Goal: Task Accomplishment & Management: Complete application form

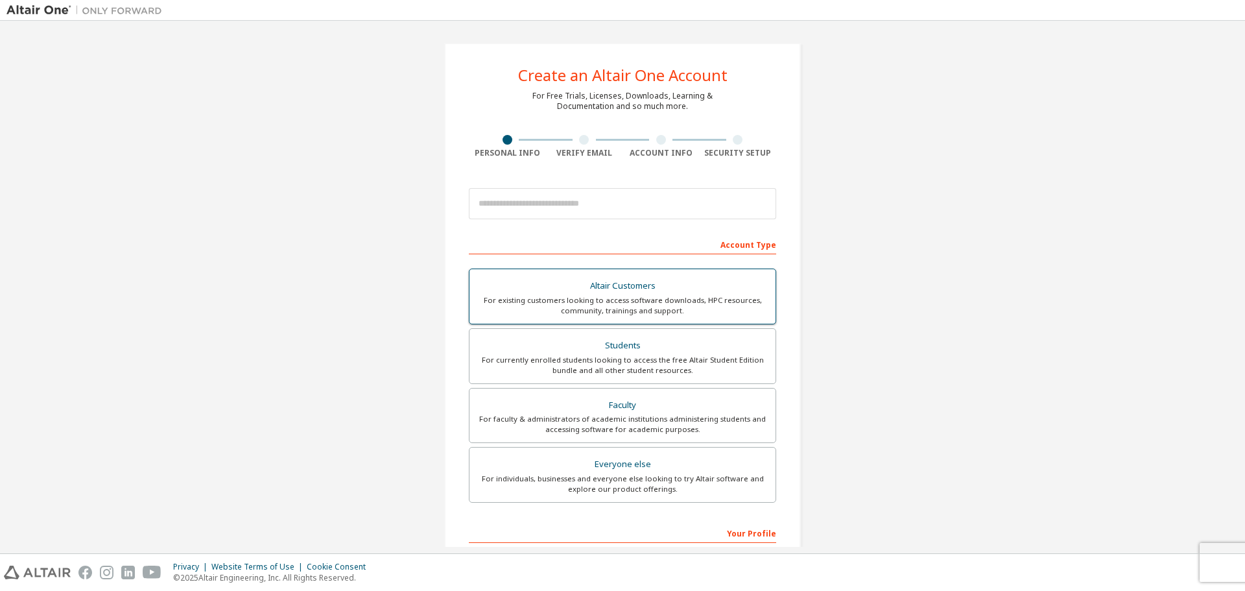
click at [591, 305] on div "For existing customers looking to access software downloads, HPC resources, com…" at bounding box center [622, 305] width 290 height 21
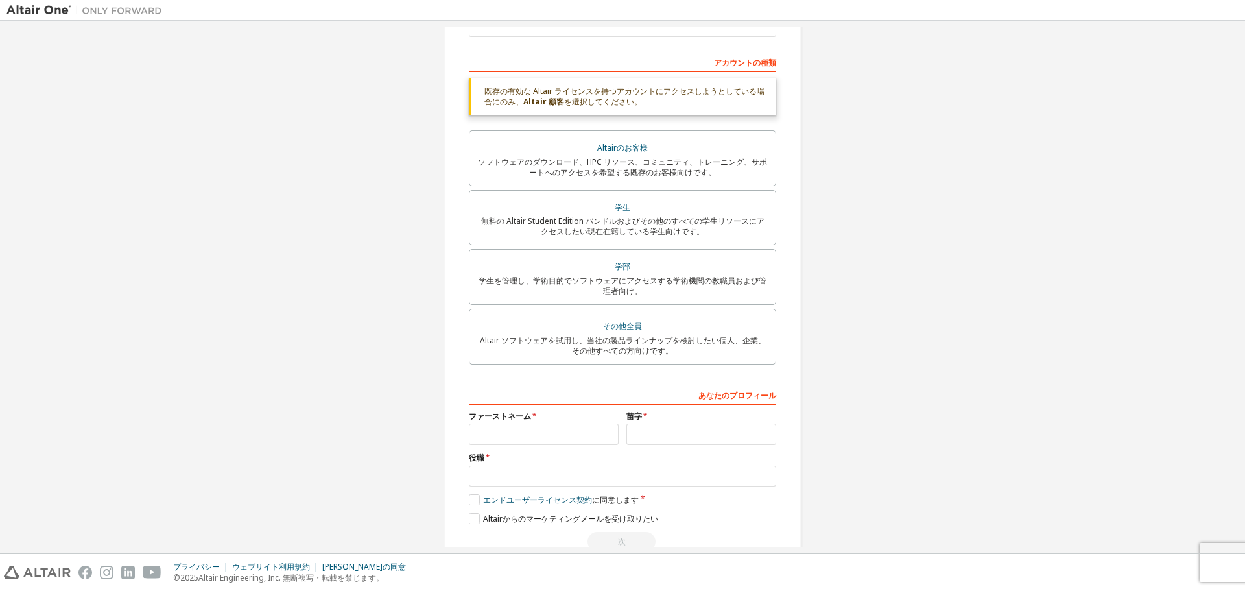
scroll to position [215, 0]
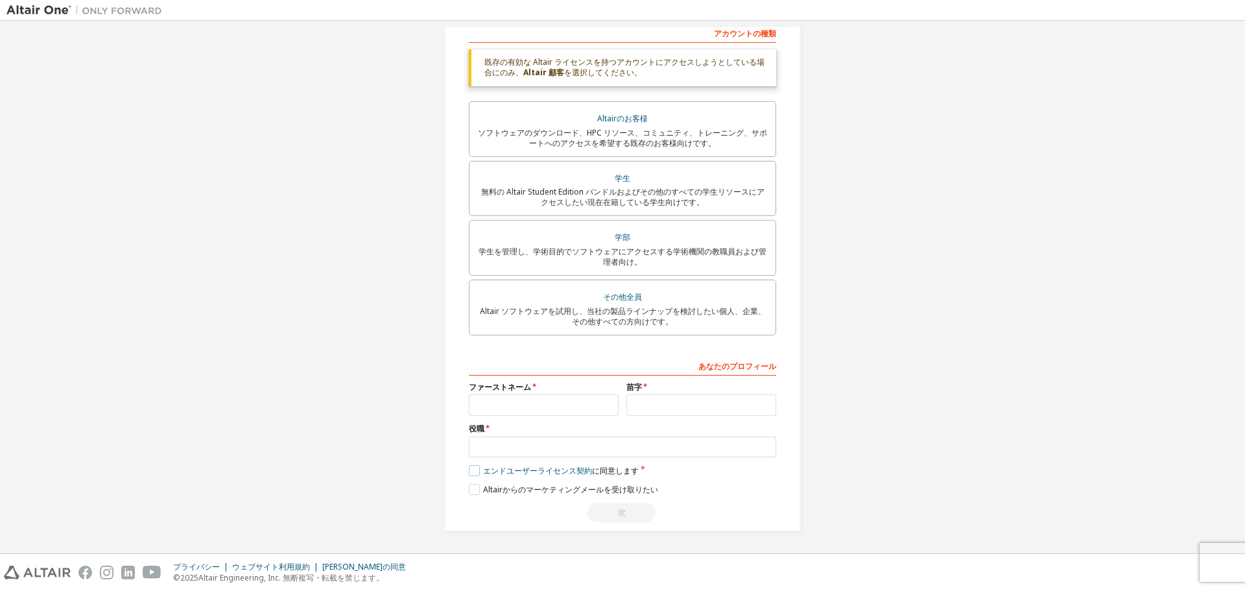
click at [471, 470] on label "エンドユーザーライセンス契約 に同意します" at bounding box center [554, 470] width 170 height 11
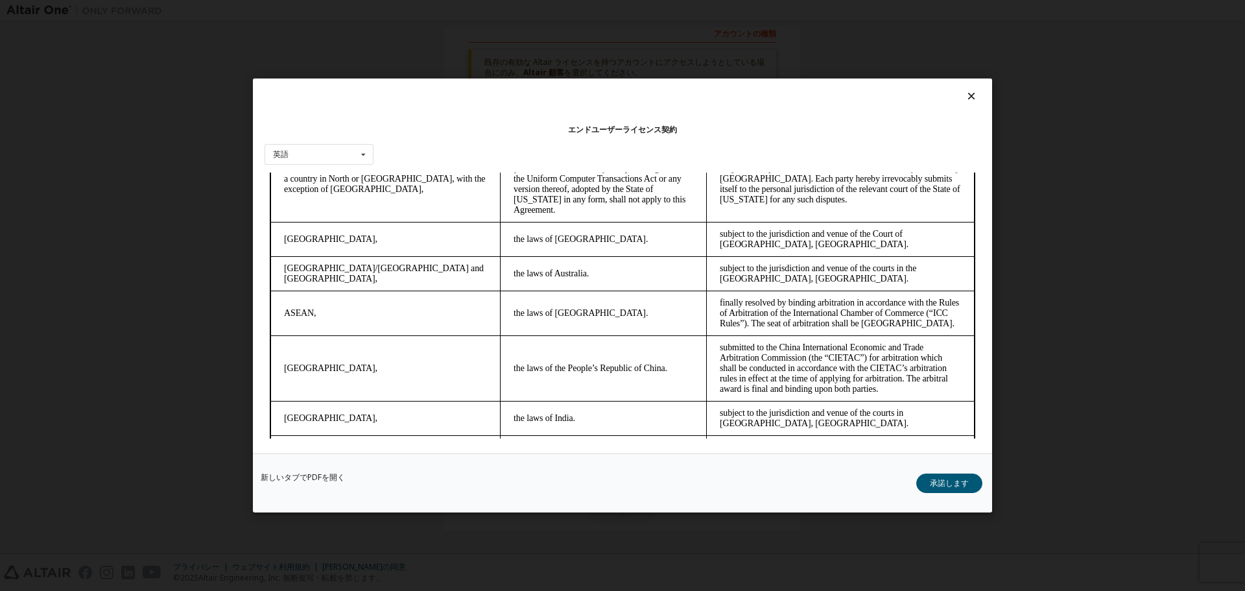
scroll to position [3203, 0]
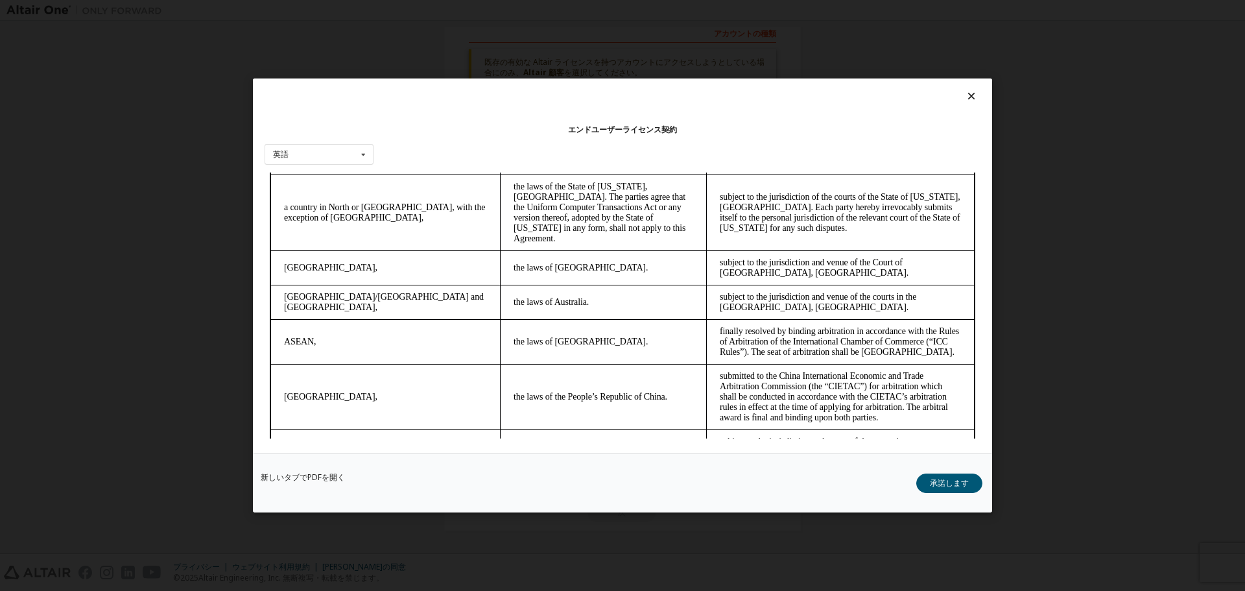
drag, startPoint x: 403, startPoint y: 359, endPoint x: 419, endPoint y: 330, distance: 33.1
click at [406, 352] on tbody "If the Altair entity named on the OFF is in: the applicable law shall be: Any d…" at bounding box center [622, 379] width 704 height 479
click at [955, 113] on div "エンドユーザーライセンス契約 英語 英語 中国語 フランス語 ドイツ語 日本語 韓国語 ポルトガル語" at bounding box center [622, 265] width 739 height 375
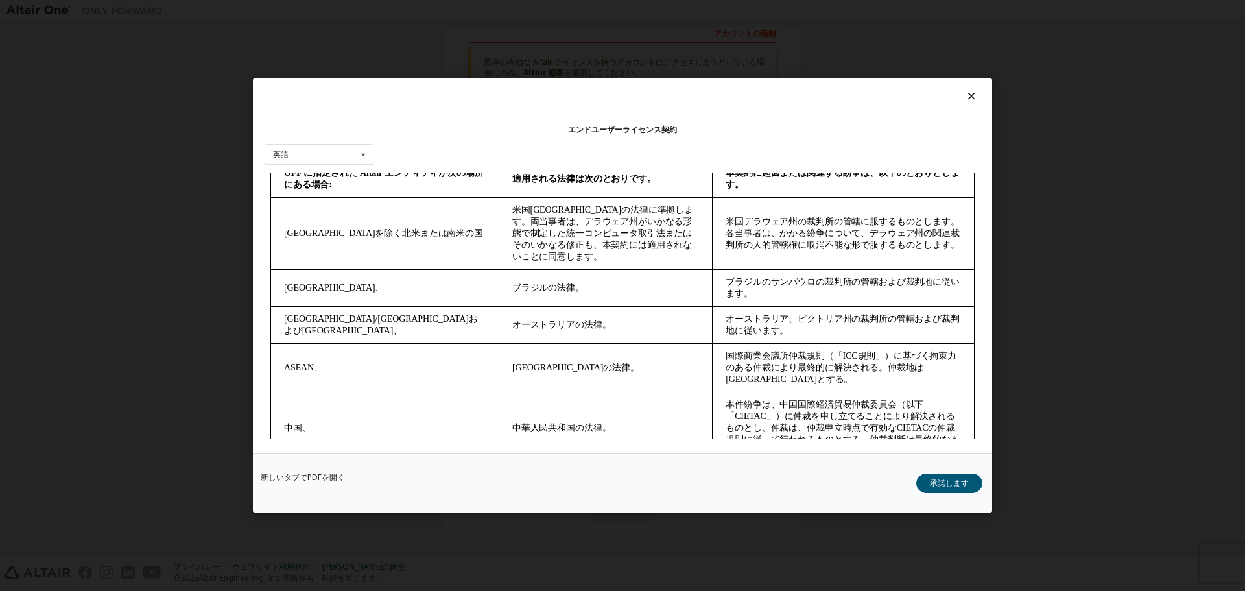
scroll to position [3260, 0]
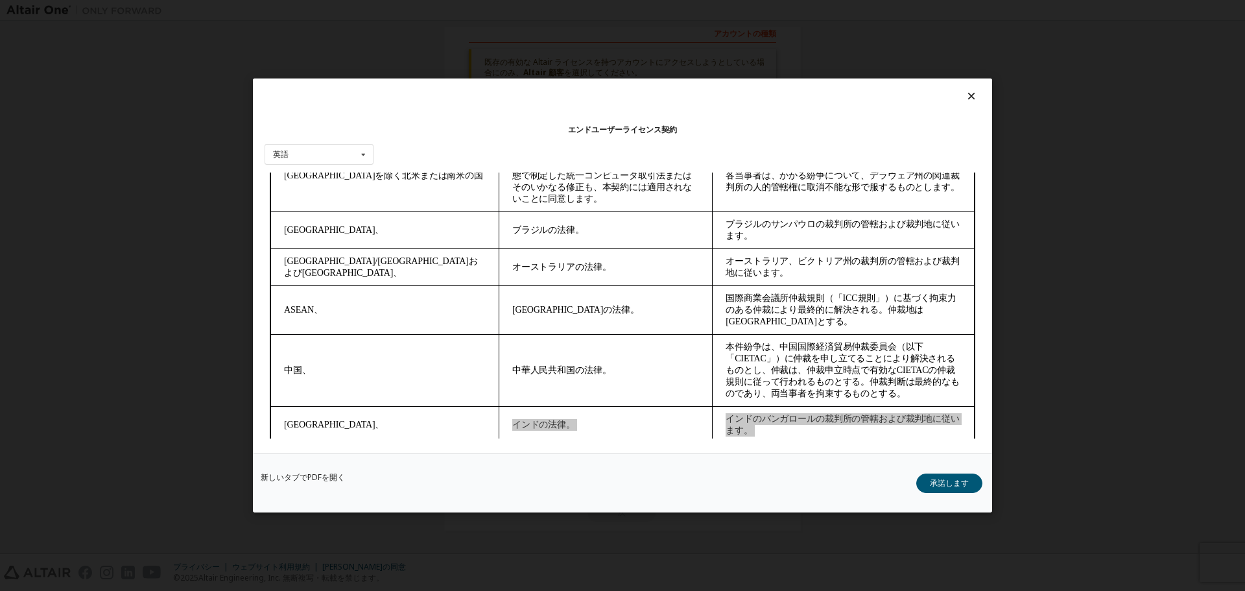
click at [945, 480] on font "承諾します" at bounding box center [949, 482] width 39 height 11
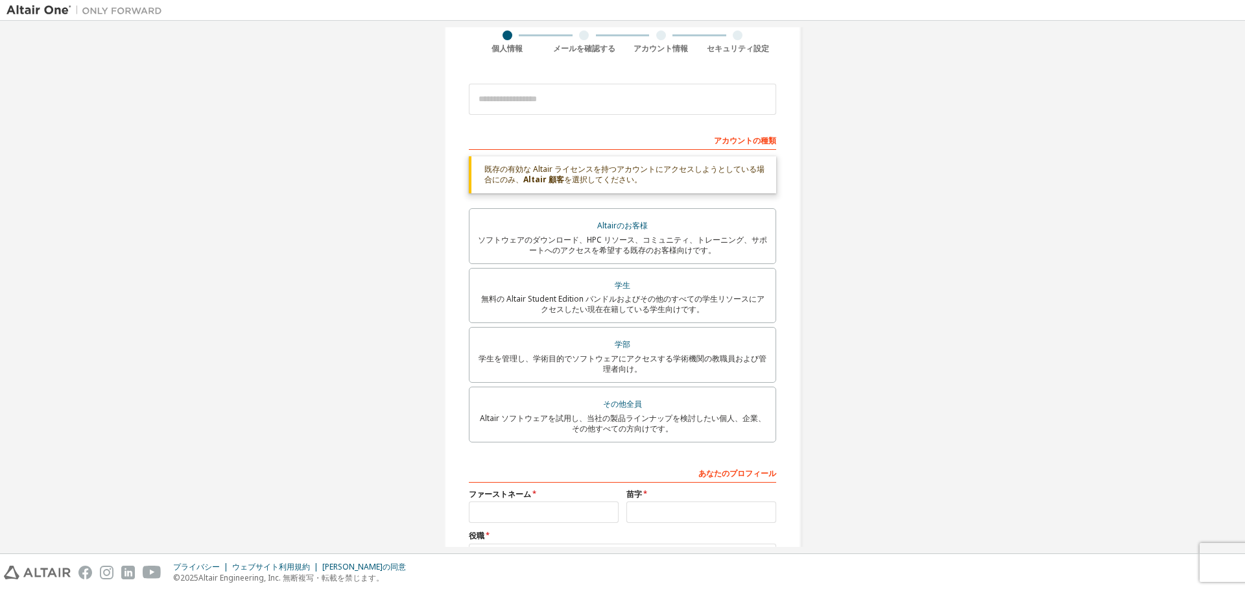
scroll to position [215, 0]
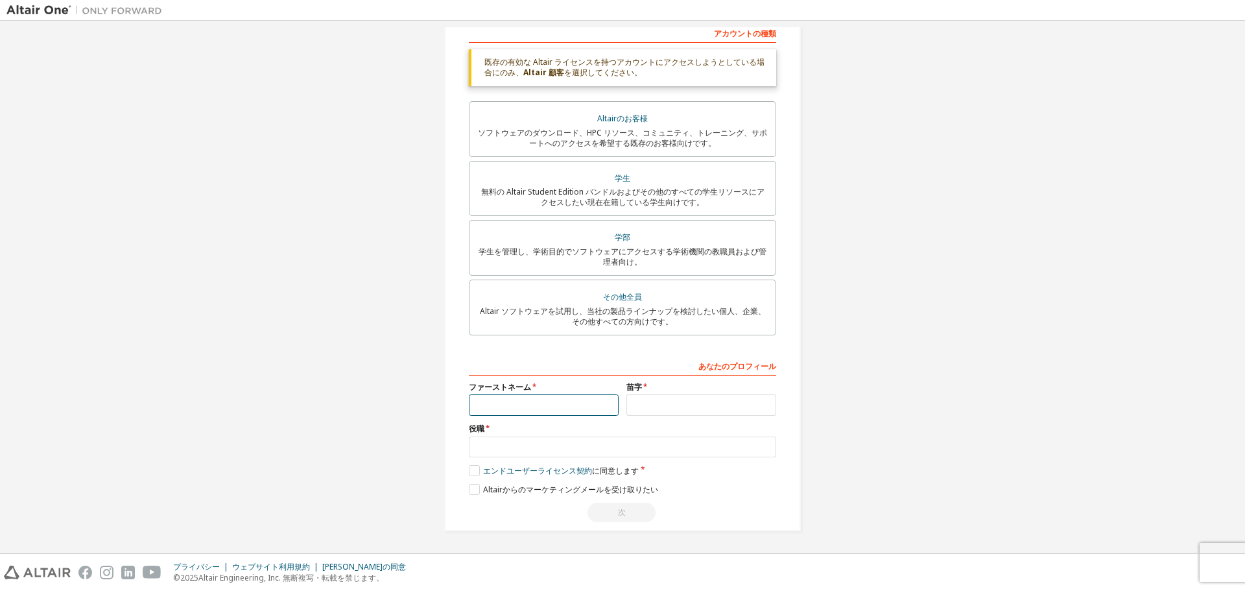
click at [541, 399] on input "text" at bounding box center [544, 404] width 150 height 21
type input "**"
type input "***"
click at [585, 397] on input "**" at bounding box center [544, 404] width 150 height 21
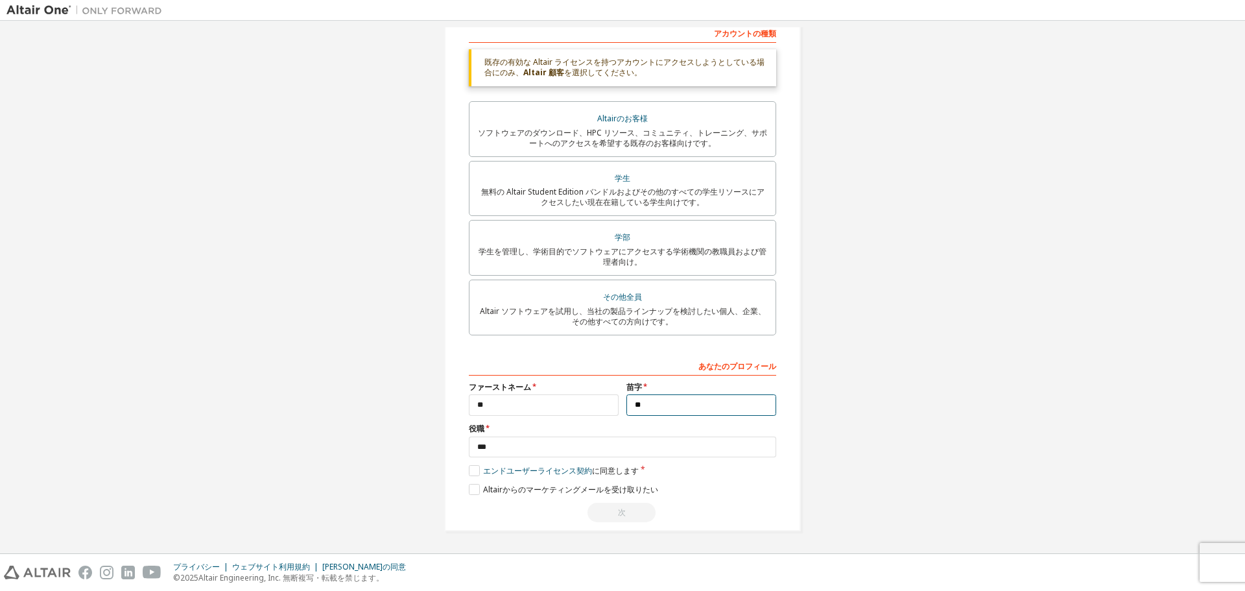
click at [669, 399] on input "**" at bounding box center [701, 404] width 150 height 21
click at [478, 486] on label "Altairからのマ​​ーケティングメールを受け取りたい" at bounding box center [563, 489] width 189 height 11
click at [474, 486] on label "Altairからのマ​​ーケティングメールを受け取りたい" at bounding box center [563, 489] width 189 height 11
click at [620, 515] on div "次" at bounding box center [622, 511] width 307 height 19
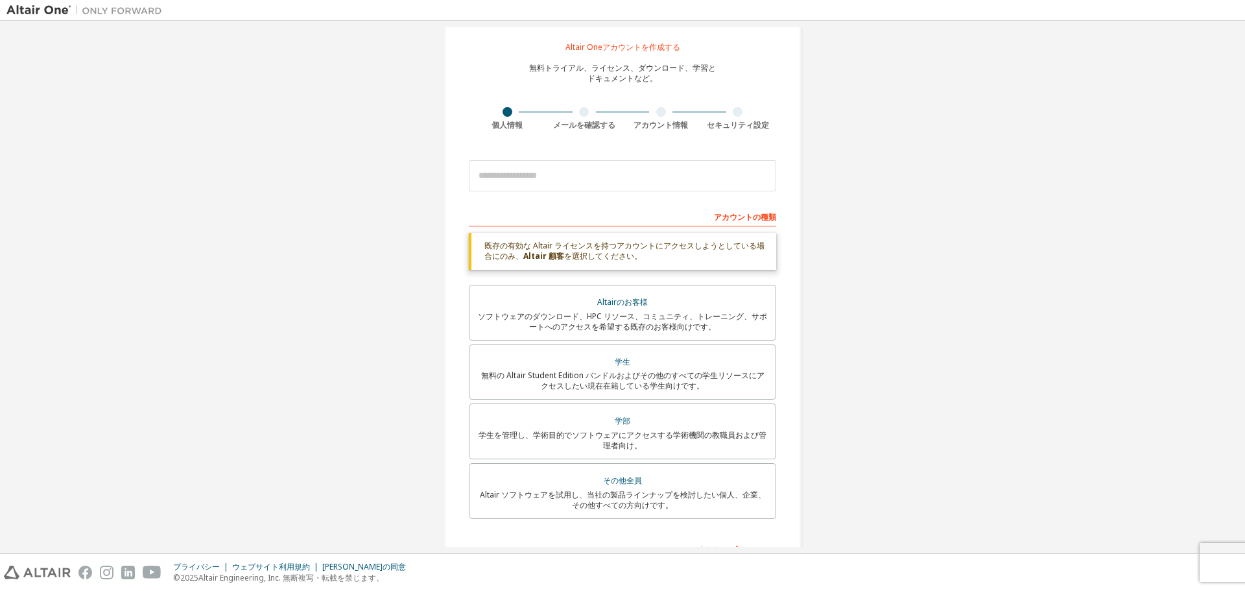
scroll to position [0, 0]
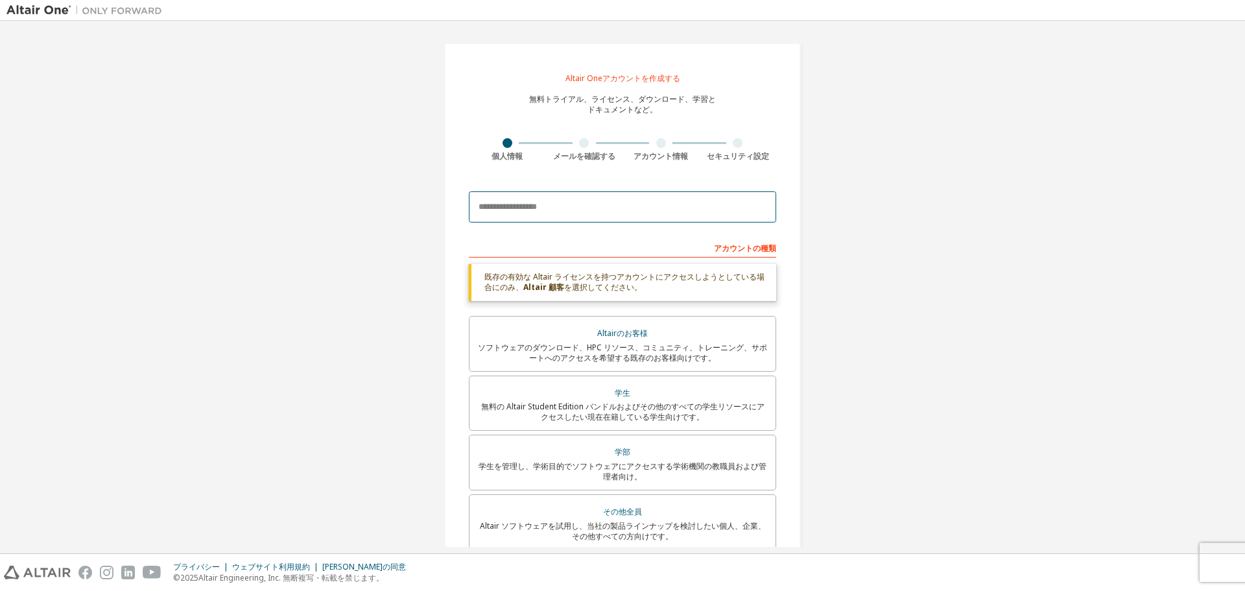
click at [576, 207] on input "email" at bounding box center [622, 206] width 307 height 31
click at [743, 200] on input "email" at bounding box center [622, 206] width 307 height 31
paste input "**********"
type input "**********"
click at [849, 318] on div "**********" at bounding box center [622, 394] width 1232 height 734
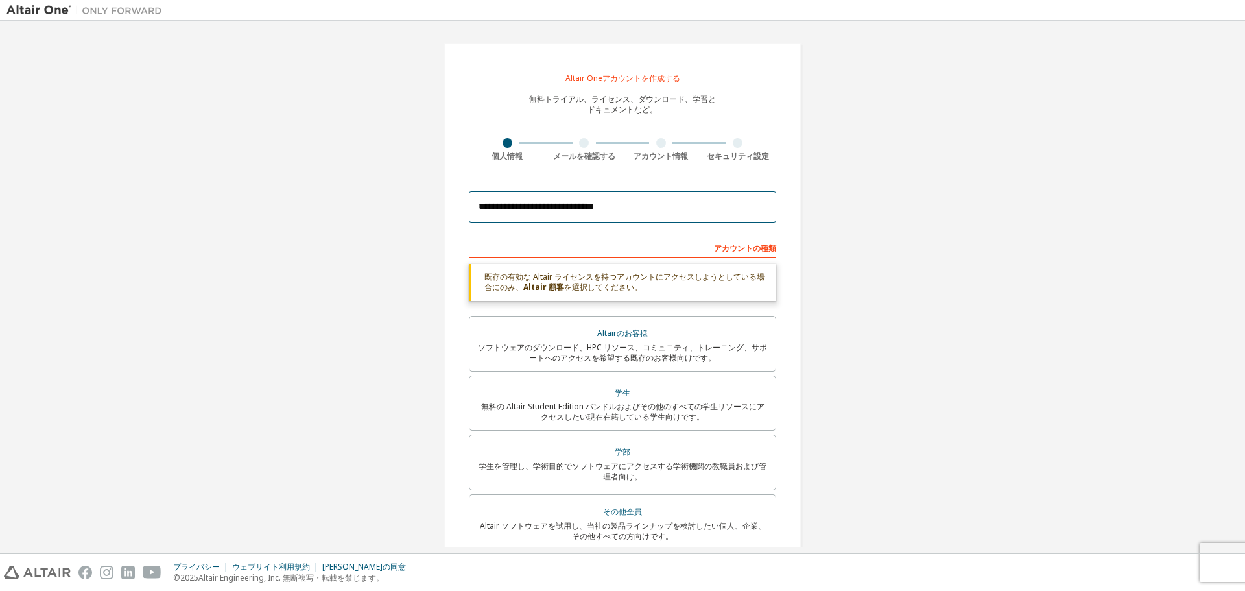
click at [625, 212] on input "**********" at bounding box center [622, 206] width 307 height 31
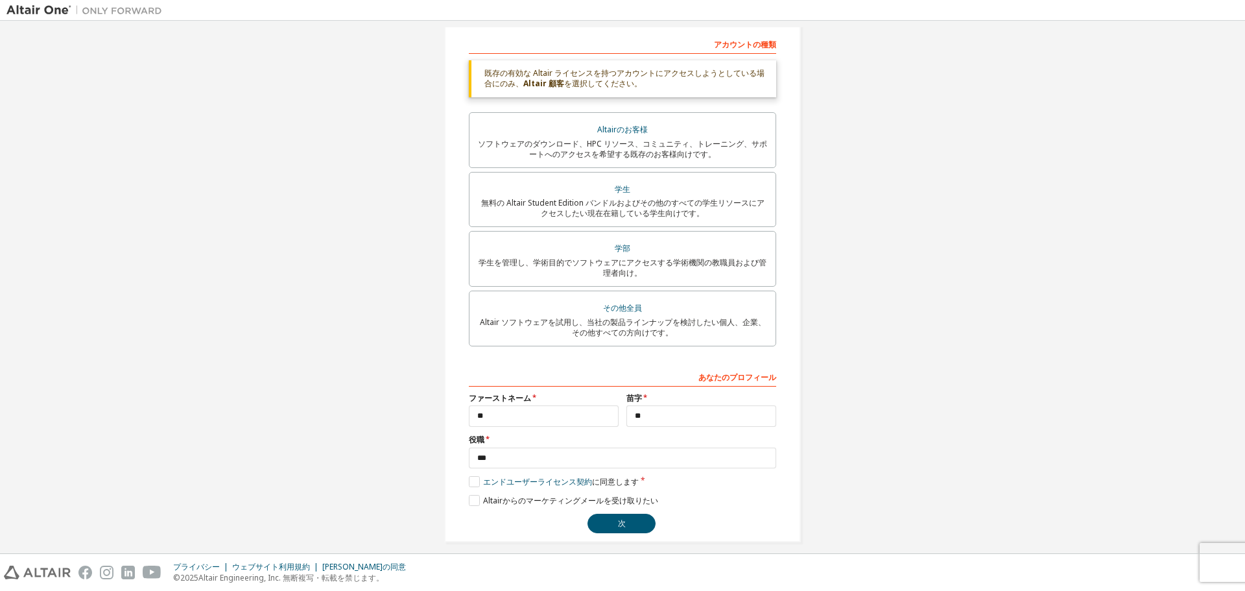
scroll to position [215, 0]
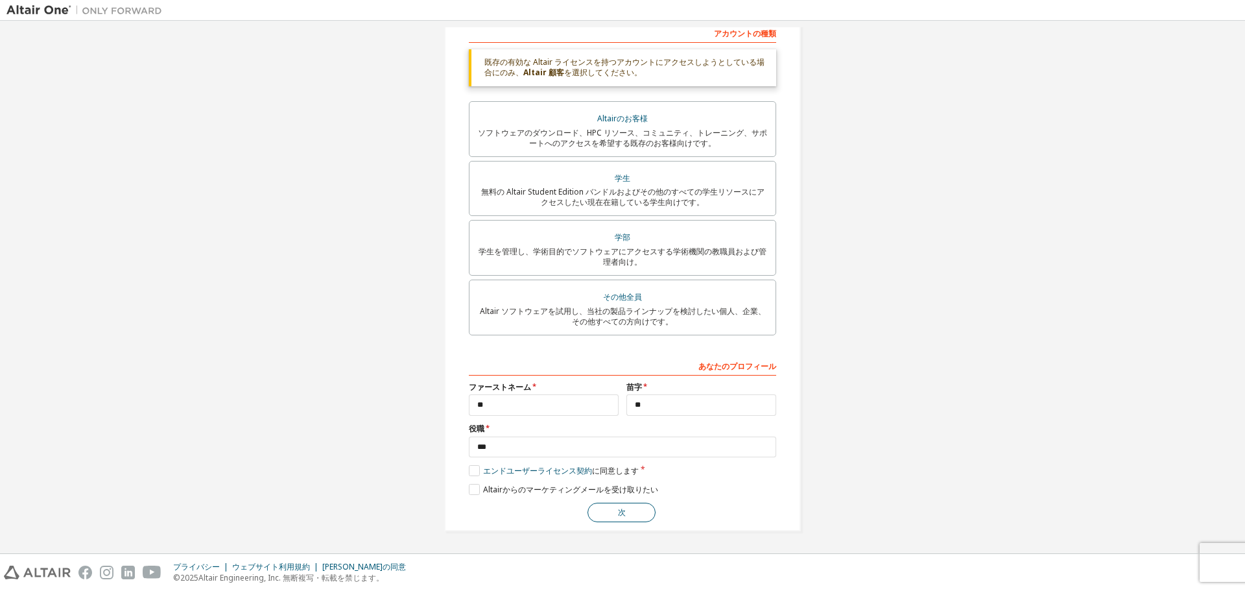
click at [621, 508] on font "次" at bounding box center [622, 511] width 8 height 11
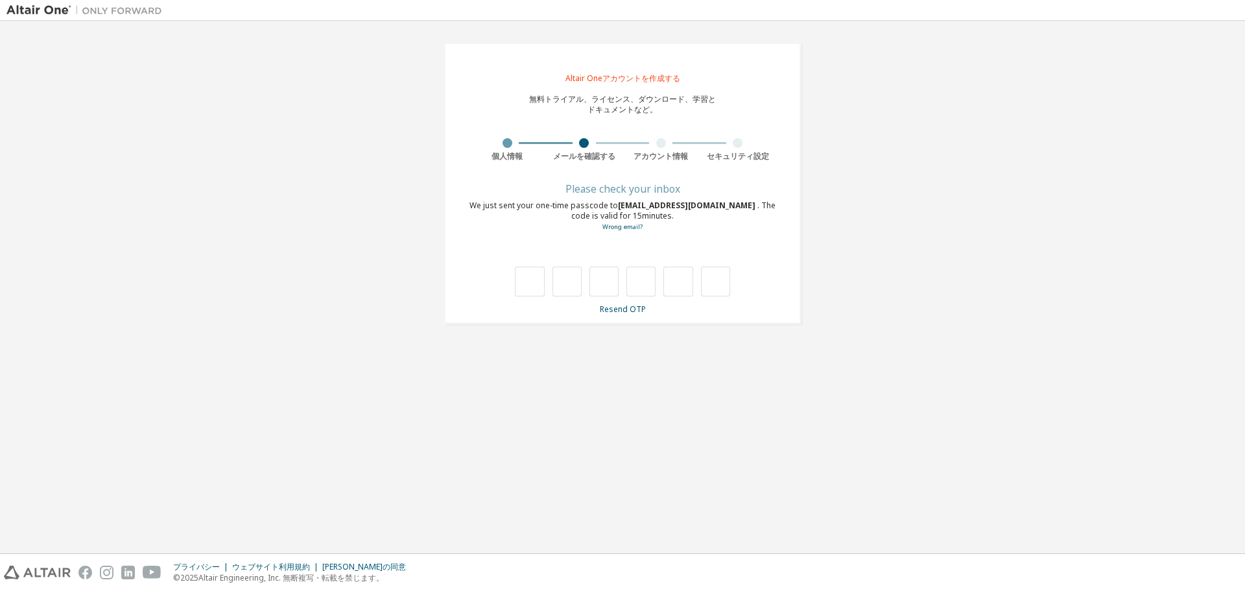
scroll to position [0, 0]
click at [748, 408] on div "**********" at bounding box center [622, 286] width 1232 height 519
click at [521, 272] on input "text" at bounding box center [529, 283] width 29 height 30
type input "*"
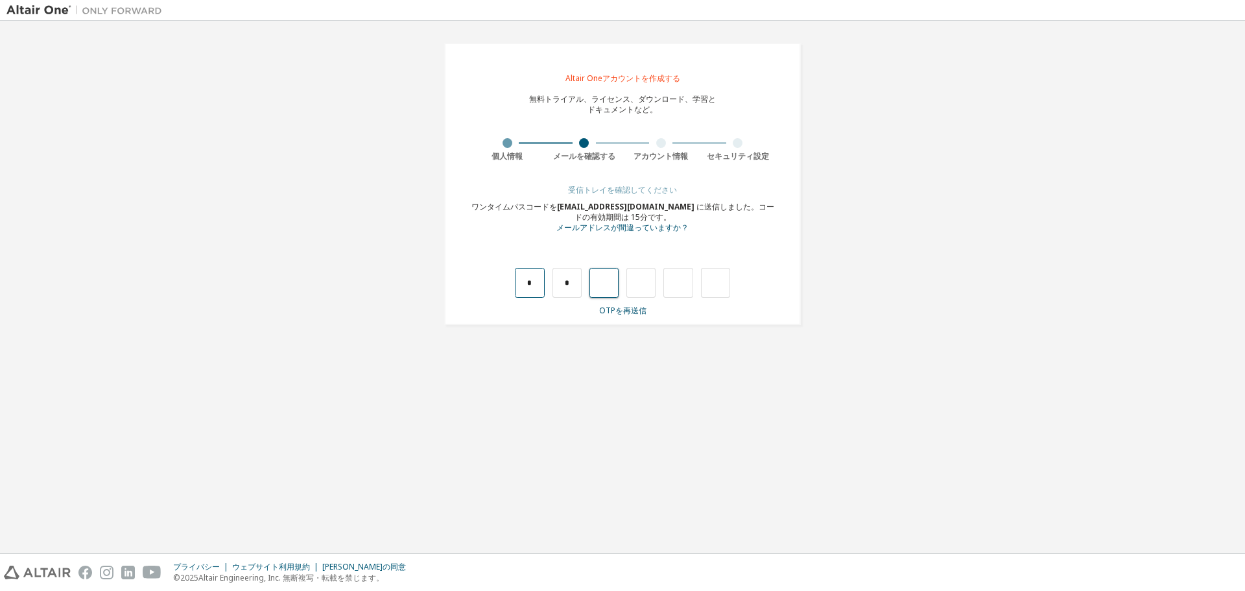
type input "*"
click at [524, 277] on input "*" at bounding box center [529, 283] width 29 height 30
type input "*"
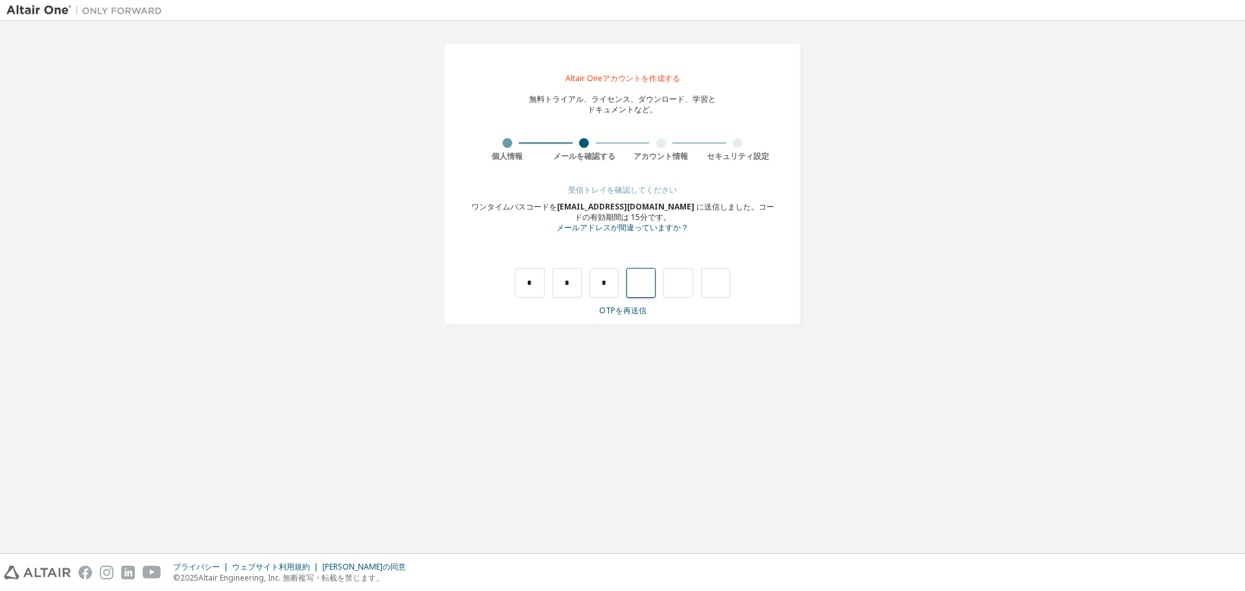
type input "*"
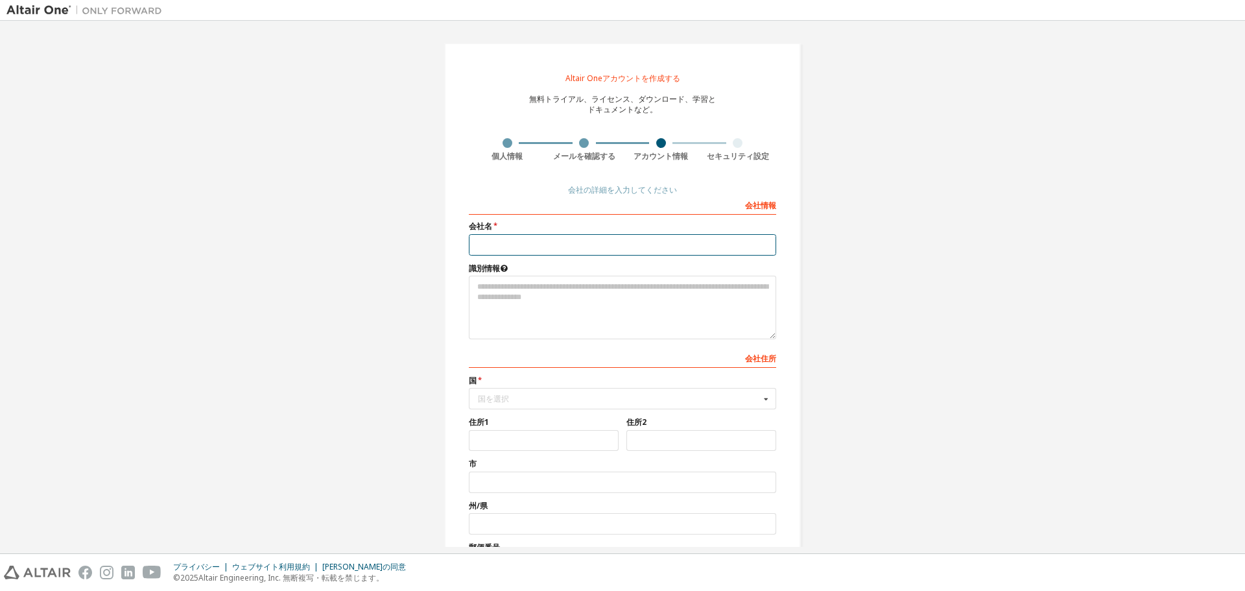
click at [566, 240] on input "text" at bounding box center [622, 244] width 307 height 21
type input "********"
click at [705, 402] on div "国を選択" at bounding box center [619, 399] width 282 height 8
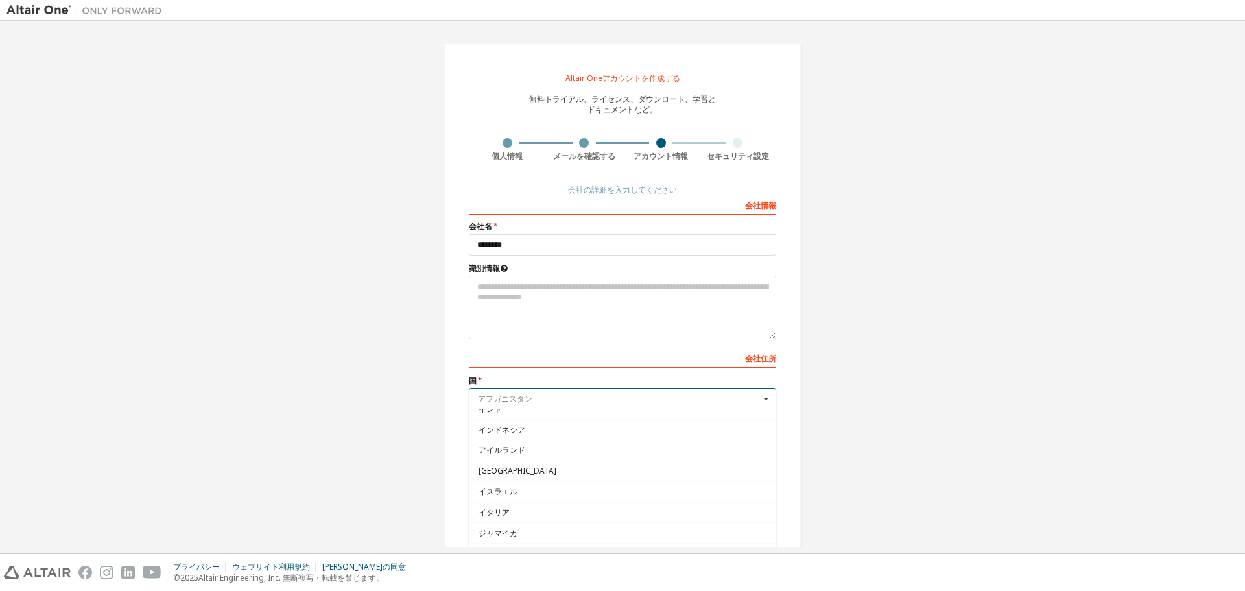
scroll to position [2160, 0]
click at [494, 469] on span "日本" at bounding box center [622, 467] width 288 height 8
click at [868, 446] on div "Altair Oneアカウントを作成する 無料トライアル、ライセンス、ダウンロード、学習と ドキュメントなど。 個人情報 メールを確認する アカウント情報 セ…" at bounding box center [622, 331] width 1232 height 609
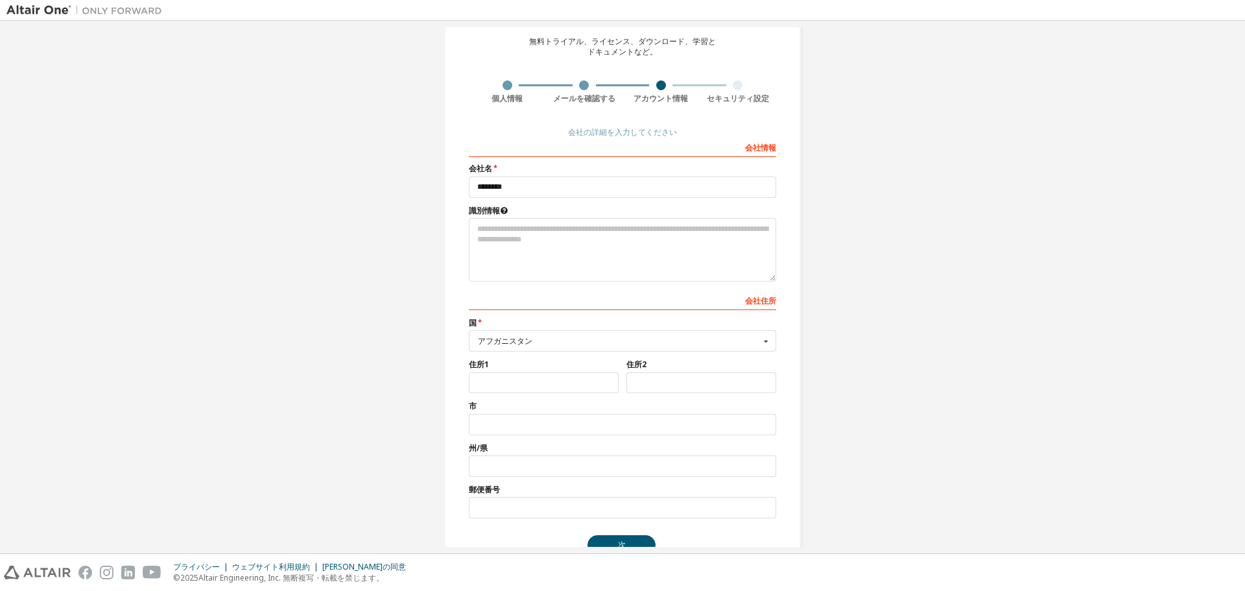
scroll to position [90, 0]
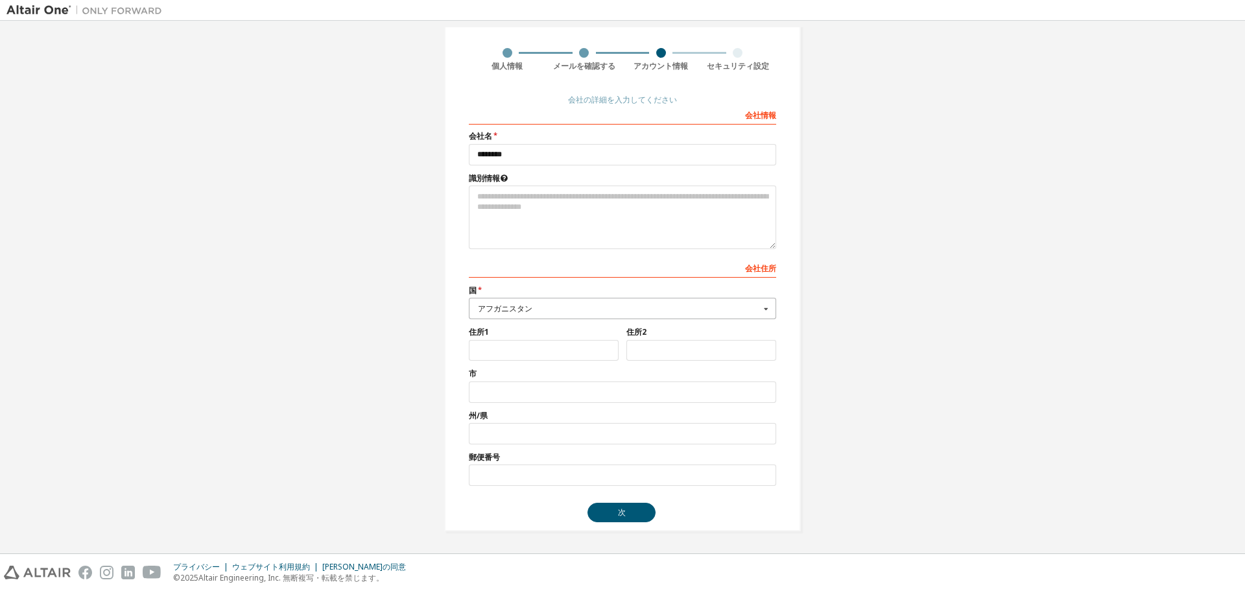
click at [723, 312] on input "text" at bounding box center [623, 308] width 306 height 20
click at [488, 372] on div "日本" at bounding box center [622, 376] width 306 height 21
drag, startPoint x: 601, startPoint y: 309, endPoint x: 393, endPoint y: 312, distance: 208.1
click at [393, 312] on div "Altair Oneアカウントを作成する 無料トライアル、ライセンス、ダウンロード、学習と ドキュメントなど。 個人情報 メールを確認する アカウント情報 セ…" at bounding box center [622, 241] width 1232 height 609
click at [522, 312] on input "text" at bounding box center [623, 308] width 306 height 20
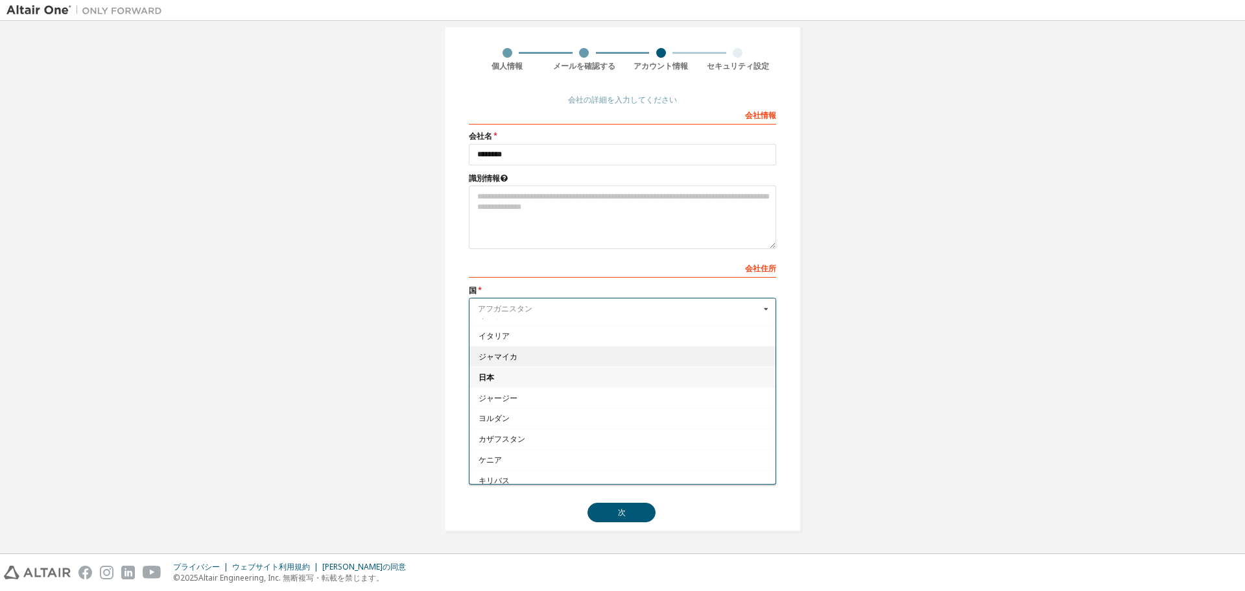
scroll to position [2074, 0]
click at [492, 353] on div "アイルランド" at bounding box center [622, 359] width 306 height 21
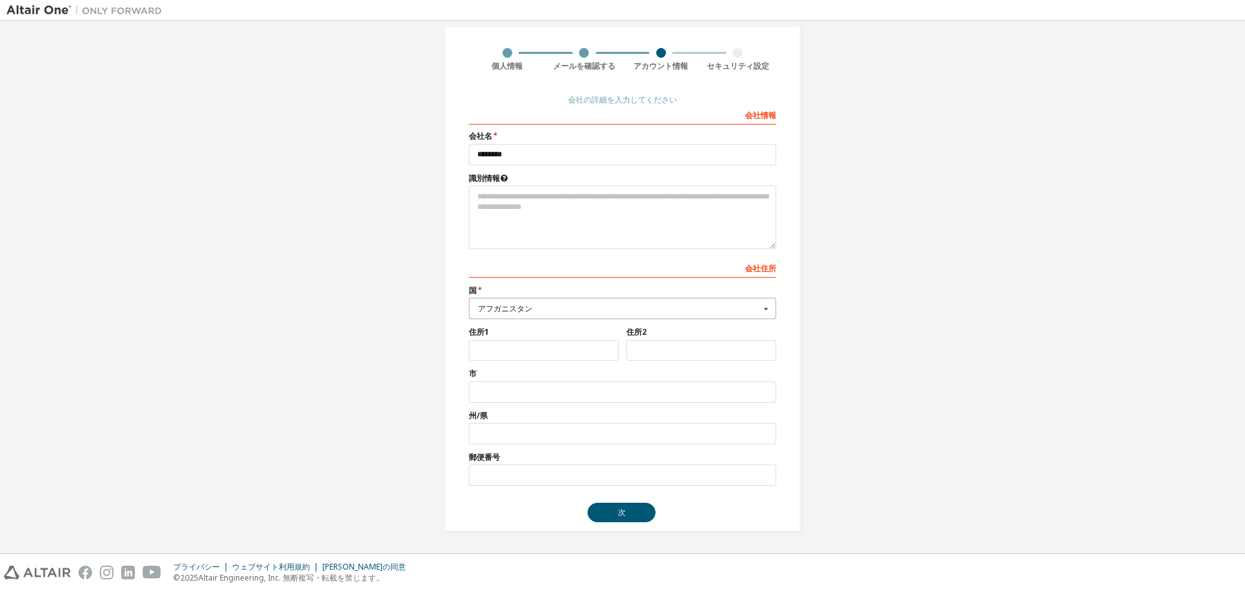
click at [766, 309] on icon at bounding box center [766, 308] width 16 height 20
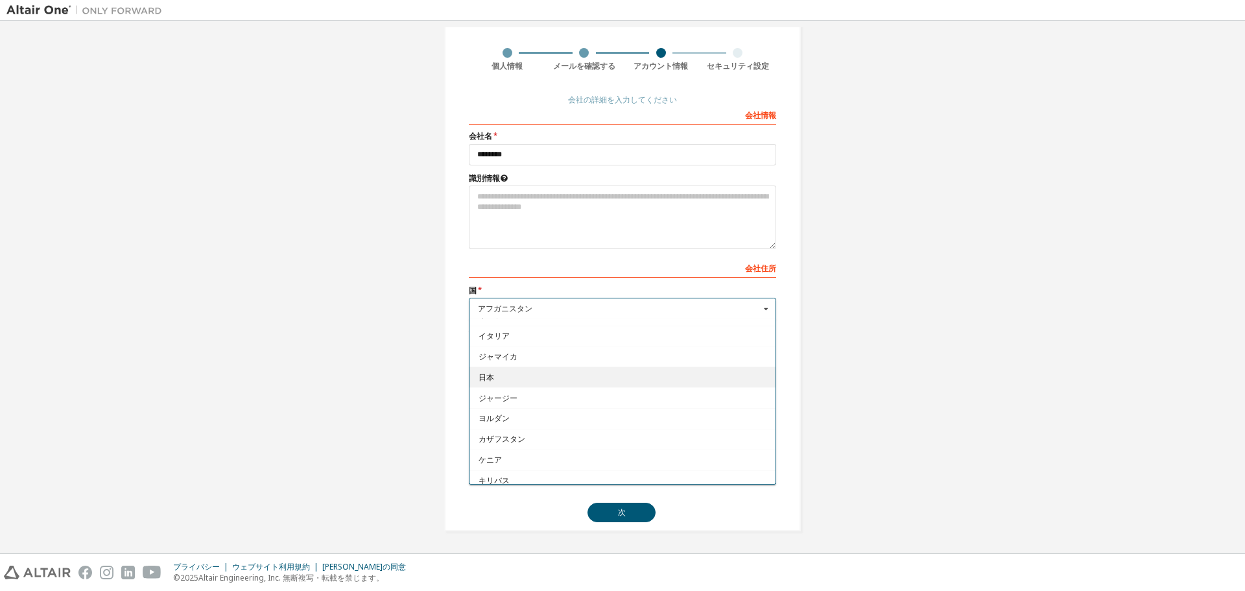
click at [486, 377] on font "日本" at bounding box center [486, 376] width 16 height 11
type input "***"
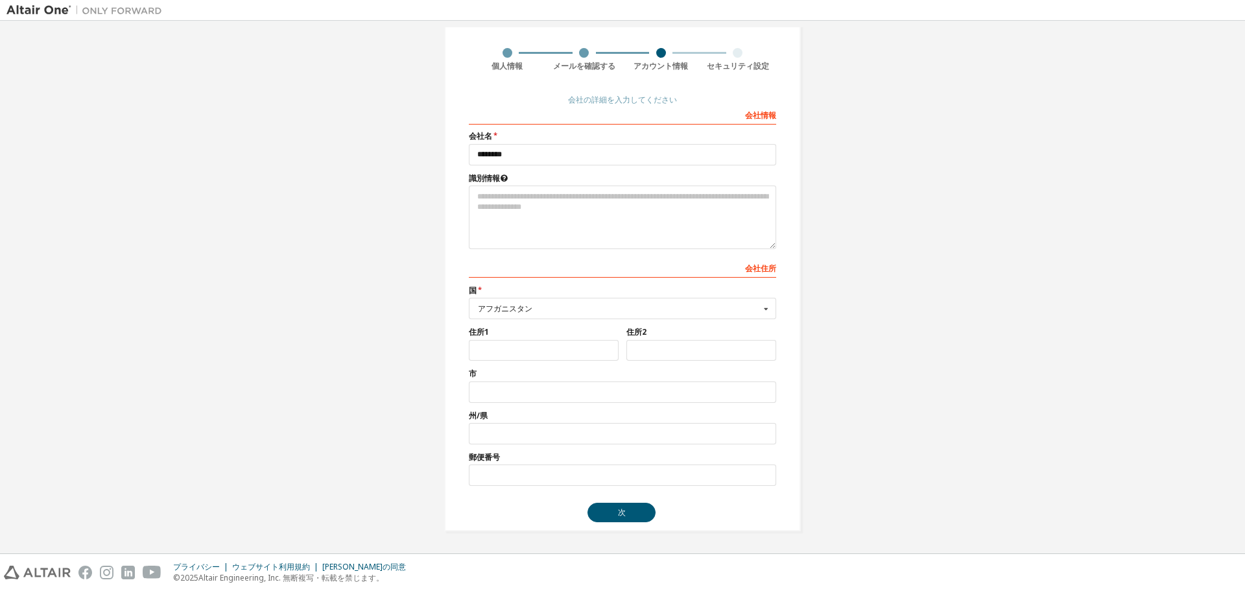
click at [914, 405] on div "Altair Oneアカウントを作成する 無料トライアル、ライセンス、ダウンロード、学習と ドキュメントなど。 個人情報 メールを確認する アカウント情報 セ…" at bounding box center [622, 241] width 1232 height 609
click at [609, 508] on button "次" at bounding box center [621, 511] width 68 height 19
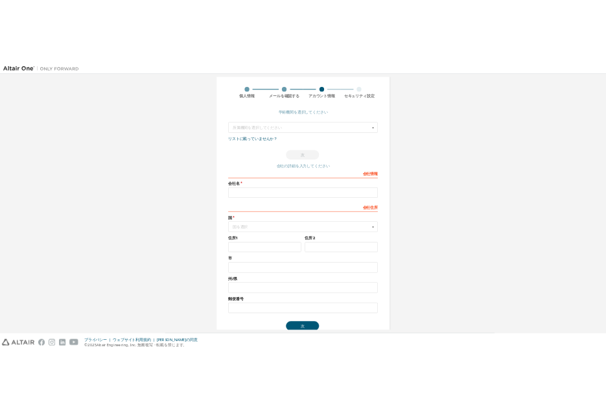
scroll to position [0, 0]
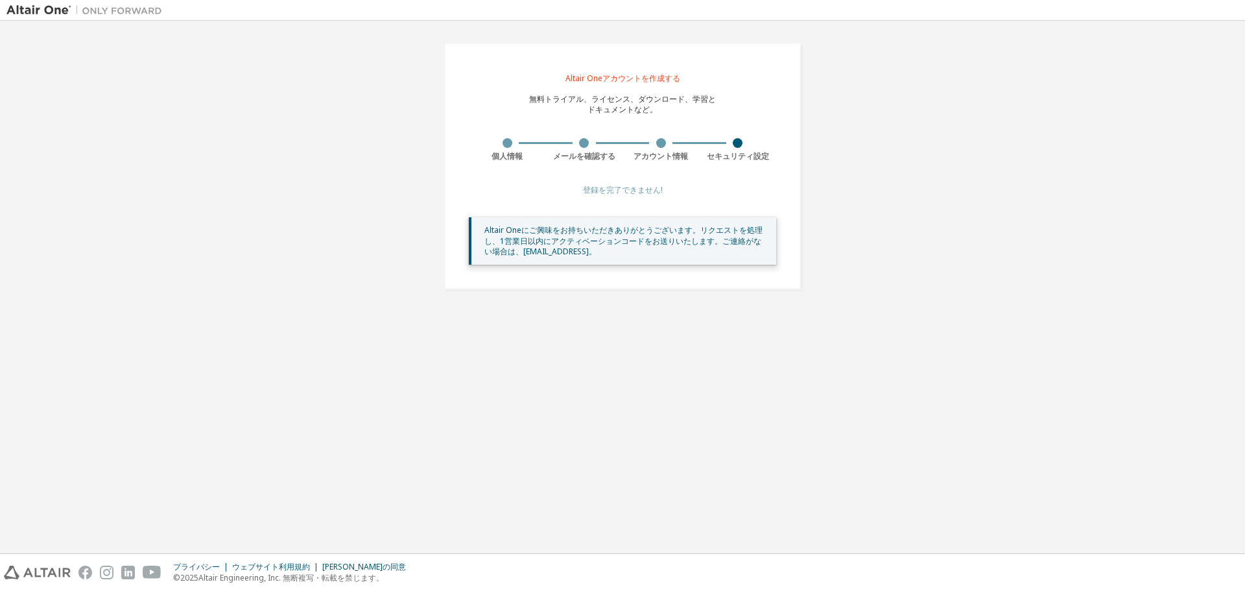
click at [869, 282] on div "Altair Oneアカウントを作成する 無料トライアル、ライセンス、ダウンロード、学習と ドキュメントなど。 個人情報 メールを確認する アカウント情報 セ…" at bounding box center [622, 165] width 1232 height 277
